Goal: Submit feedback/report problem: Leave review/rating

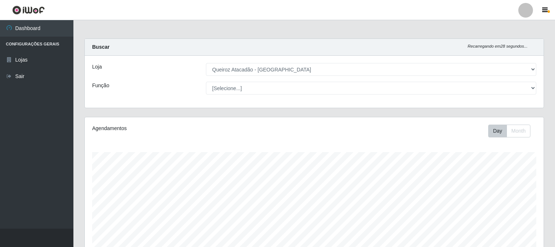
select select "464"
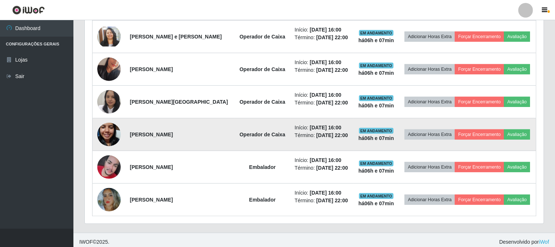
scroll to position [404, 0]
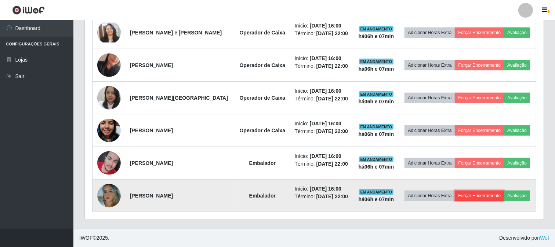
click at [474, 195] on button "Forçar Encerramento" at bounding box center [479, 196] width 49 height 10
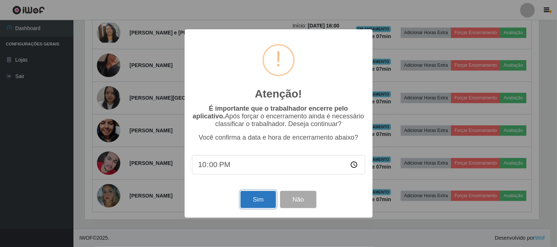
click at [255, 199] on button "Sim" at bounding box center [258, 199] width 36 height 17
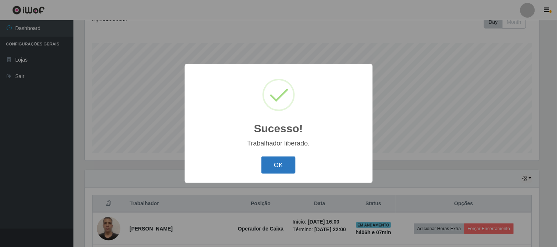
click at [283, 167] on button "OK" at bounding box center [278, 165] width 34 height 17
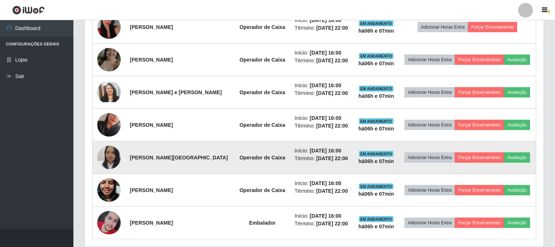
scroll to position [371, 0]
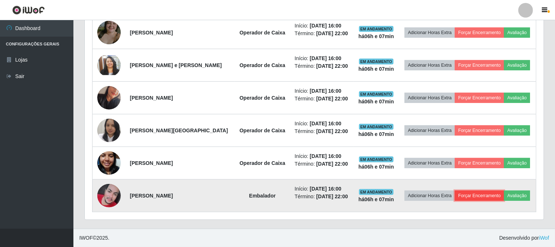
click at [466, 196] on button "Forçar Encerramento" at bounding box center [479, 196] width 49 height 10
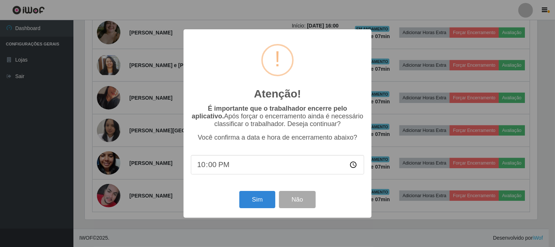
scroll to position [152, 454]
click at [265, 197] on button "Sim" at bounding box center [258, 199] width 36 height 17
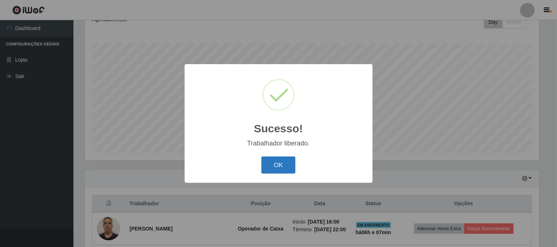
click at [279, 170] on button "OK" at bounding box center [278, 165] width 34 height 17
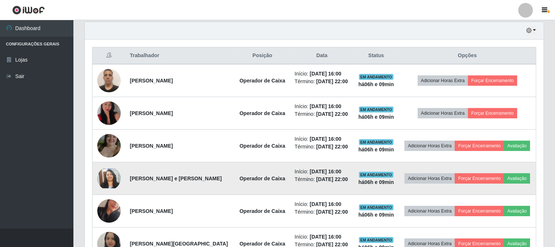
scroll to position [257, 0]
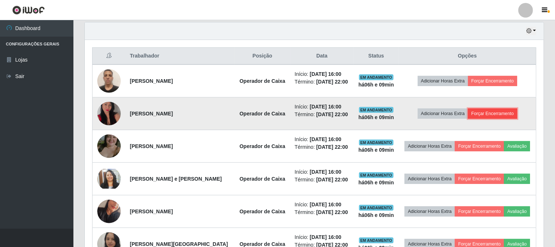
click at [480, 111] on button "Forçar Encerramento" at bounding box center [492, 114] width 49 height 10
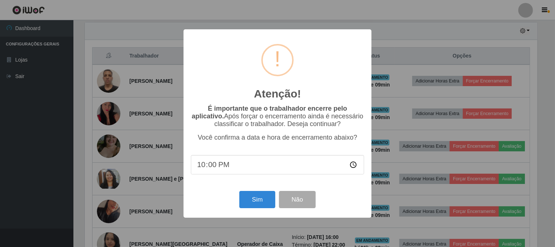
scroll to position [152, 454]
click at [262, 203] on button "Sim" at bounding box center [258, 199] width 36 height 17
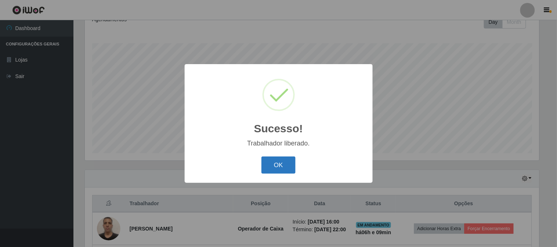
click at [292, 165] on button "OK" at bounding box center [278, 165] width 34 height 17
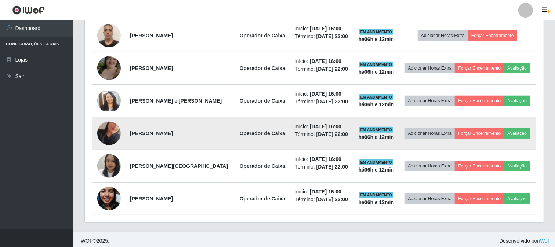
scroll to position [305, 0]
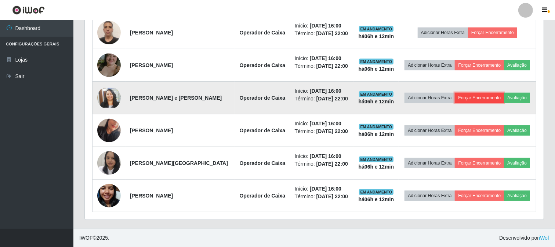
click at [476, 96] on button "Forçar Encerramento" at bounding box center [479, 98] width 49 height 10
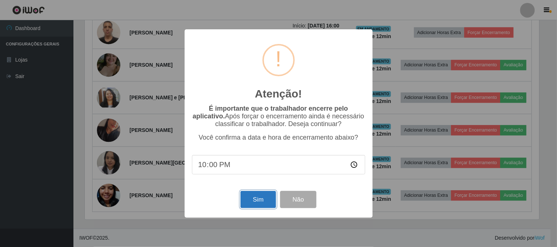
click at [257, 193] on button "Sim" at bounding box center [258, 199] width 36 height 17
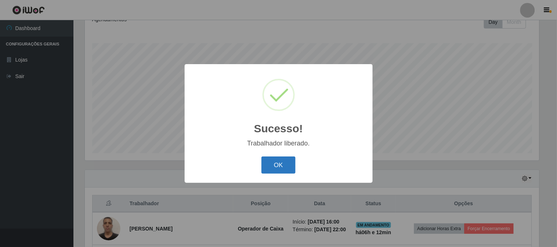
click at [280, 166] on button "OK" at bounding box center [278, 165] width 34 height 17
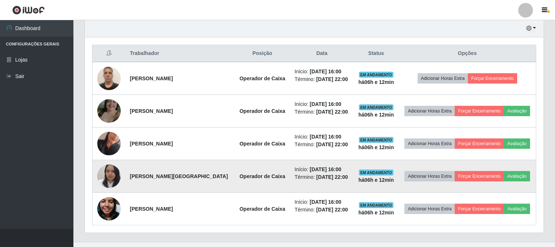
scroll to position [272, 0]
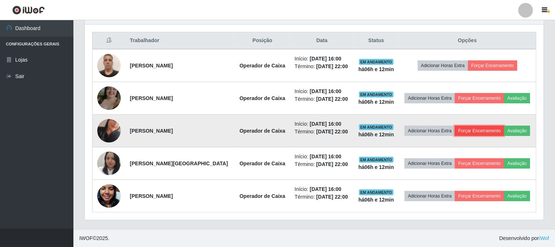
click at [471, 127] on button "Forçar Encerramento" at bounding box center [479, 131] width 49 height 10
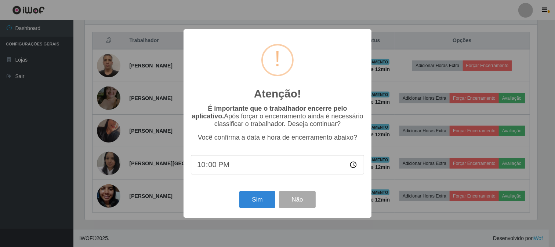
scroll to position [152, 454]
click at [261, 201] on button "Sim" at bounding box center [258, 199] width 36 height 17
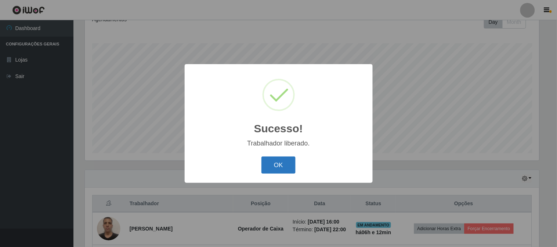
click at [279, 167] on button "OK" at bounding box center [278, 165] width 34 height 17
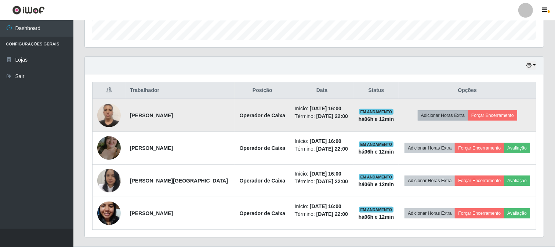
scroll to position [231, 0]
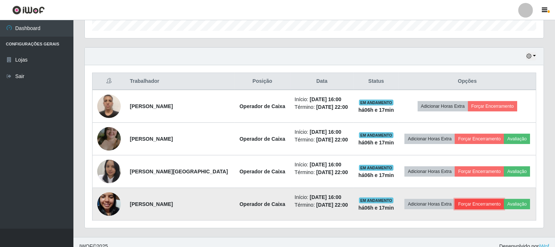
click at [488, 202] on button "Forçar Encerramento" at bounding box center [479, 204] width 49 height 10
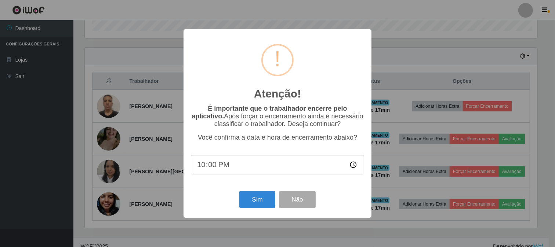
scroll to position [152, 454]
click at [265, 202] on button "Sim" at bounding box center [258, 199] width 36 height 17
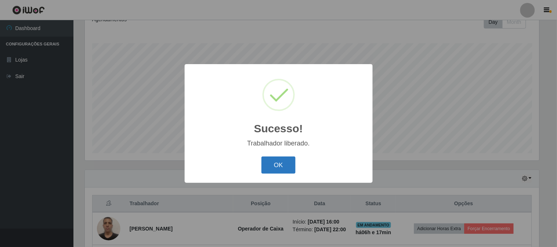
click at [269, 169] on button "OK" at bounding box center [278, 165] width 34 height 17
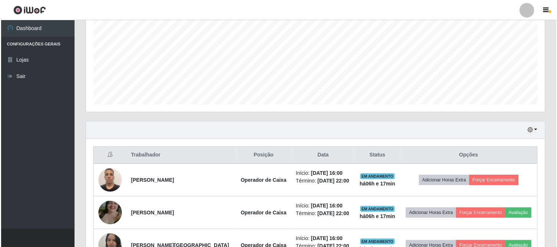
scroll to position [207, 0]
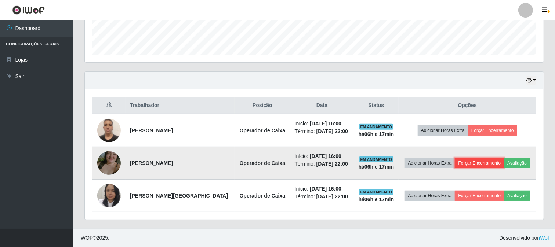
click at [465, 162] on button "Forçar Encerramento" at bounding box center [479, 163] width 49 height 10
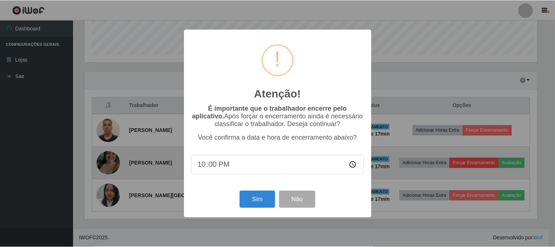
scroll to position [152, 454]
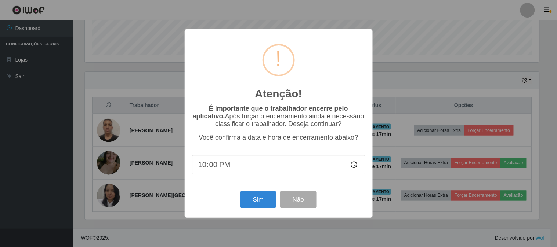
click at [386, 179] on div "Atenção! × É importante que o trabalhador encerre pelo aplicativo. Após forçar …" at bounding box center [278, 123] width 557 height 247
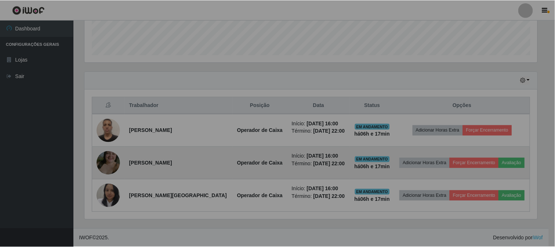
scroll to position [152, 459]
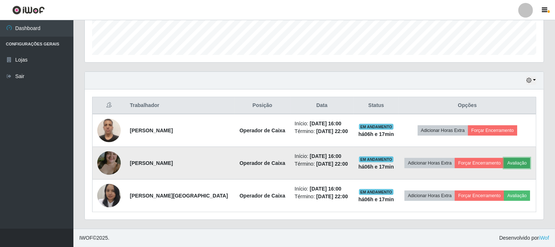
click at [511, 160] on button "Avaliação" at bounding box center [517, 163] width 26 height 10
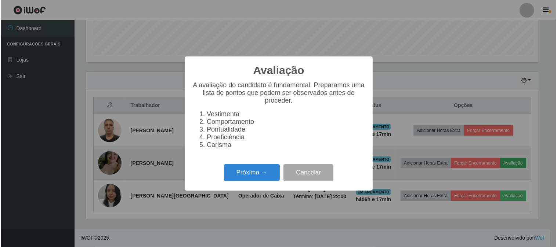
scroll to position [152, 454]
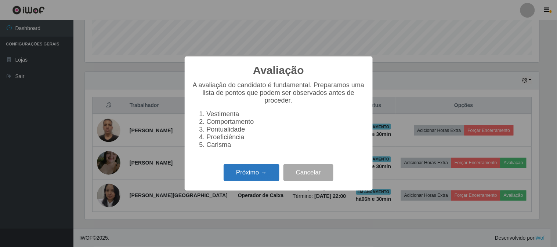
click at [258, 179] on button "Próximo →" at bounding box center [251, 172] width 56 height 17
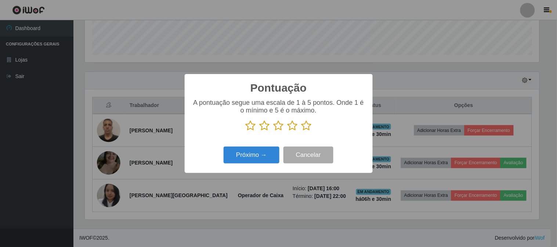
click at [302, 129] on icon at bounding box center [306, 125] width 10 height 11
click at [301, 131] on input "radio" at bounding box center [301, 131] width 0 height 0
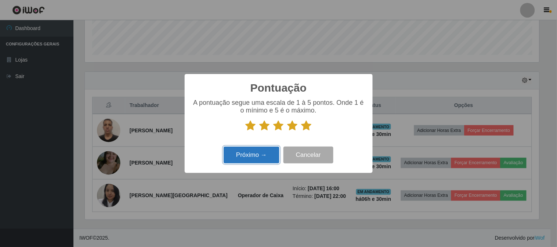
click at [274, 160] on button "Próximo →" at bounding box center [251, 155] width 56 height 17
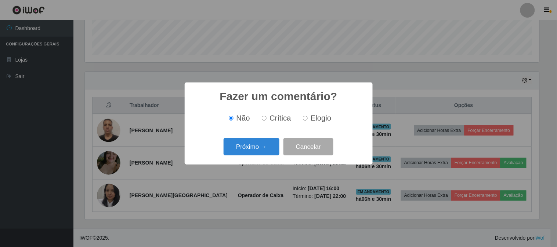
click at [302, 120] on label "Elogio" at bounding box center [315, 118] width 31 height 8
click at [303, 120] on input "Elogio" at bounding box center [305, 118] width 5 height 5
radio input "true"
drag, startPoint x: 283, startPoint y: 141, endPoint x: 276, endPoint y: 144, distance: 7.7
click at [276, 143] on div "Próximo → Cancelar" at bounding box center [278, 146] width 173 height 21
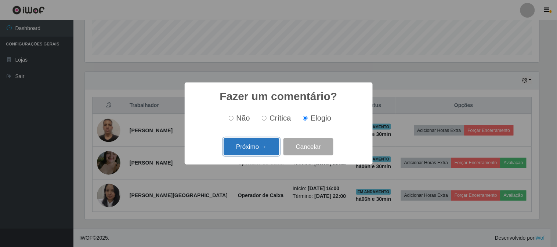
click at [276, 144] on button "Próximo →" at bounding box center [251, 146] width 56 height 17
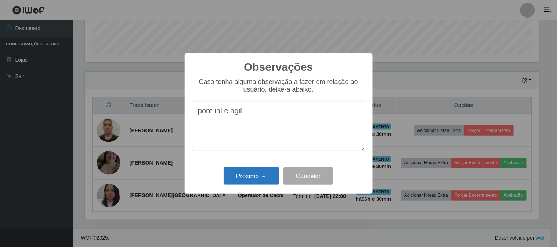
type textarea "pontual e agil"
click at [244, 174] on button "Próximo →" at bounding box center [251, 176] width 56 height 17
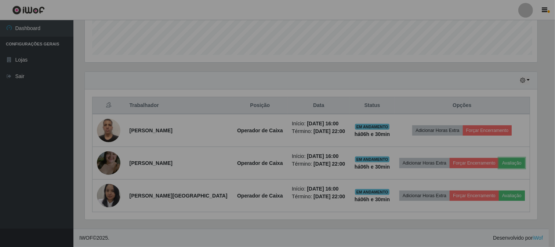
scroll to position [152, 459]
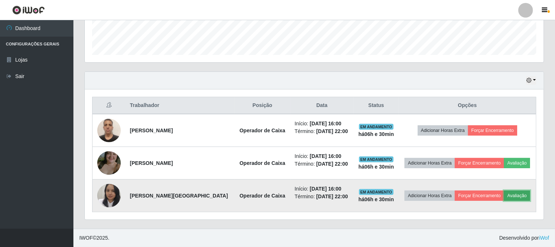
click at [518, 193] on button "Avaliação" at bounding box center [517, 196] width 26 height 10
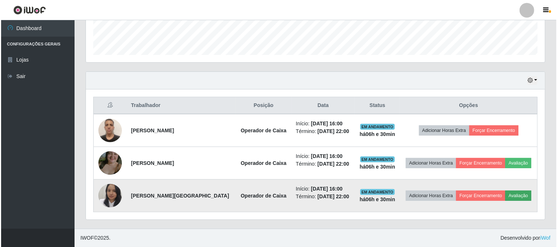
scroll to position [152, 454]
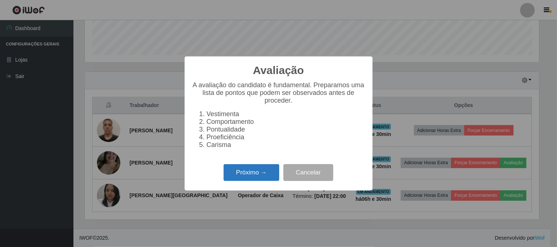
click at [263, 181] on button "Próximo →" at bounding box center [251, 172] width 56 height 17
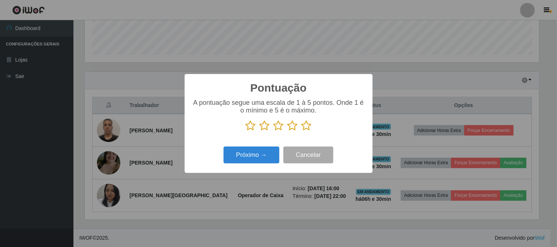
scroll to position [366721, 366420]
click at [307, 127] on icon at bounding box center [306, 125] width 10 height 11
click at [301, 131] on input "radio" at bounding box center [301, 131] width 0 height 0
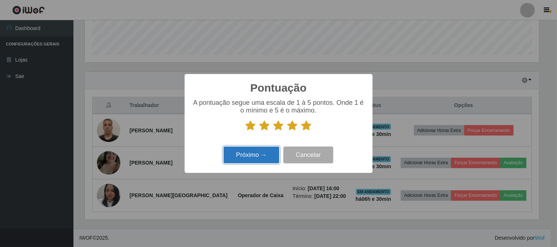
click at [274, 151] on button "Próximo →" at bounding box center [251, 155] width 56 height 17
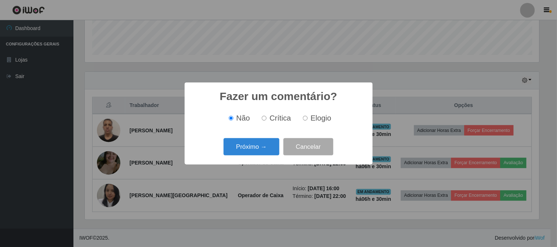
click at [279, 135] on div "Fazer um comentário? × Não Crítica Elogio Próximo → Cancelar" at bounding box center [279, 124] width 188 height 82
click at [302, 119] on label "Elogio" at bounding box center [315, 118] width 31 height 8
click at [303, 119] on input "Elogio" at bounding box center [305, 118] width 5 height 5
radio input "true"
click at [265, 142] on button "Próximo →" at bounding box center [251, 146] width 56 height 17
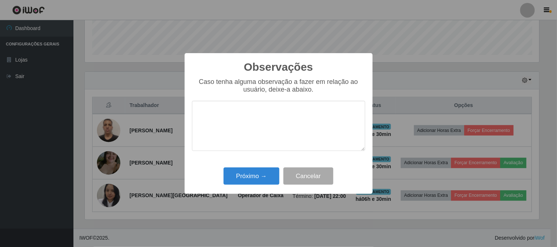
click at [265, 142] on textarea at bounding box center [278, 126] width 173 height 50
type textarea "pontual"
click at [258, 173] on button "Próximo →" at bounding box center [251, 176] width 56 height 17
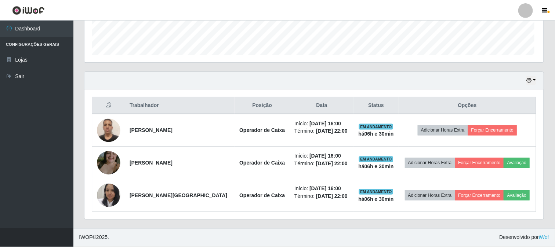
scroll to position [152, 459]
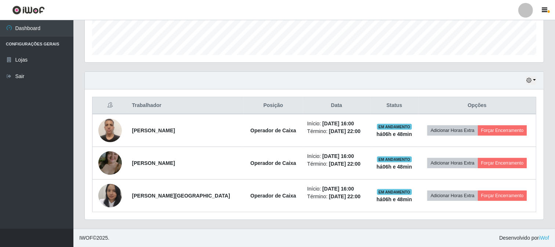
drag, startPoint x: 368, startPoint y: 158, endPoint x: 252, endPoint y: 263, distance: 156.9
drag, startPoint x: 252, startPoint y: 263, endPoint x: 175, endPoint y: 76, distance: 202.3
click at [175, 76] on div "Hoje 1 dia 3 dias 1 Semana Não encerrados" at bounding box center [314, 81] width 459 height 18
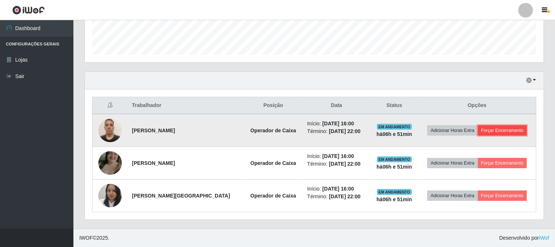
click at [512, 129] on button "Forçar Encerramento" at bounding box center [502, 130] width 49 height 10
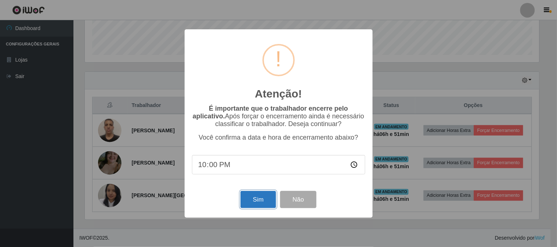
click at [260, 207] on button "Sim" at bounding box center [258, 199] width 36 height 17
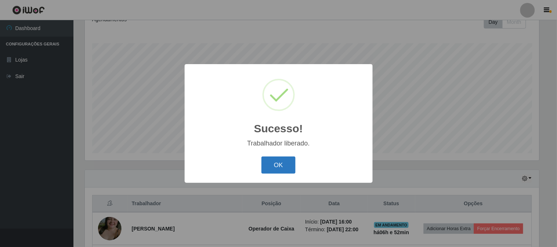
click at [278, 167] on button "OK" at bounding box center [278, 165] width 34 height 17
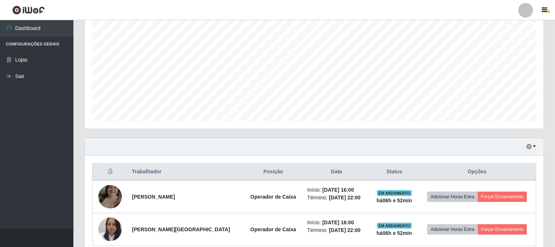
scroll to position [150, 0]
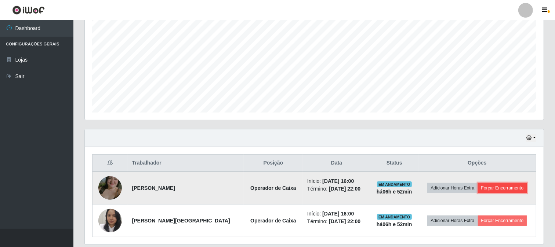
click at [494, 190] on button "Forçar Encerramento" at bounding box center [502, 188] width 49 height 10
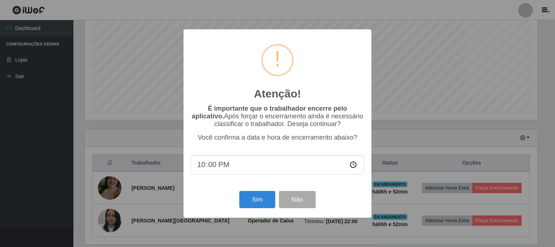
scroll to position [152, 454]
click at [255, 203] on button "Sim" at bounding box center [258, 199] width 36 height 17
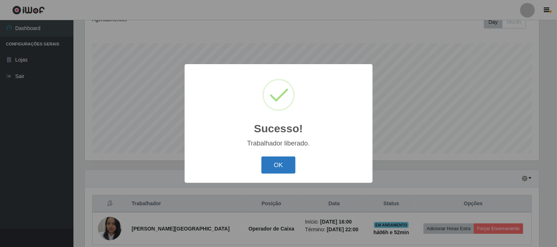
click at [291, 166] on button "OK" at bounding box center [278, 165] width 34 height 17
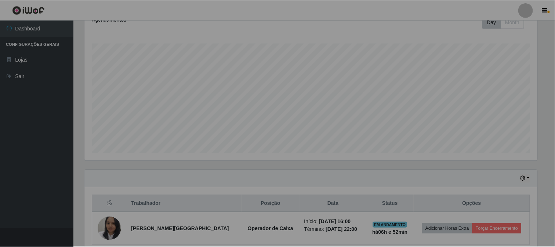
scroll to position [152, 459]
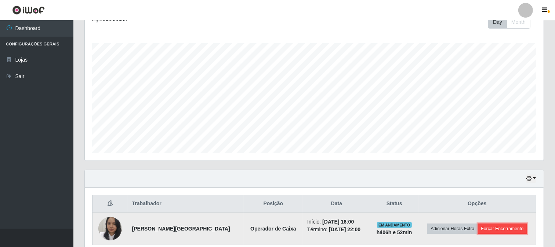
click at [485, 229] on button "Forçar Encerramento" at bounding box center [502, 229] width 49 height 10
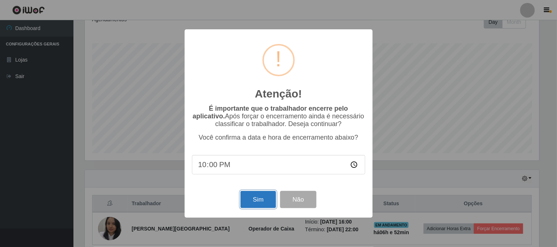
click at [248, 203] on button "Sim" at bounding box center [258, 199] width 36 height 17
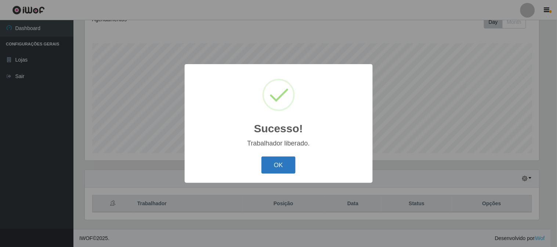
click at [272, 169] on button "OK" at bounding box center [278, 165] width 34 height 17
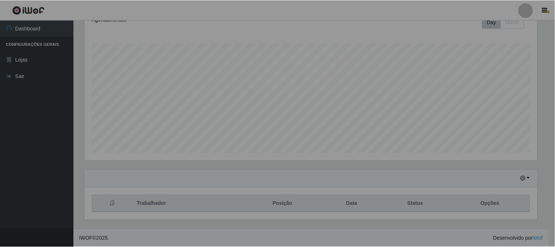
scroll to position [152, 459]
